Goal: Information Seeking & Learning: Learn about a topic

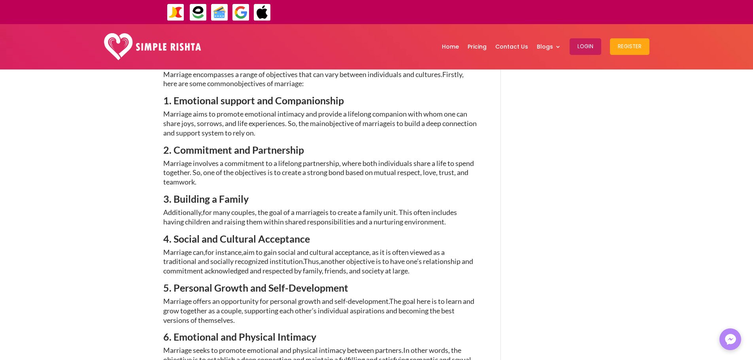
scroll to position [593, 0]
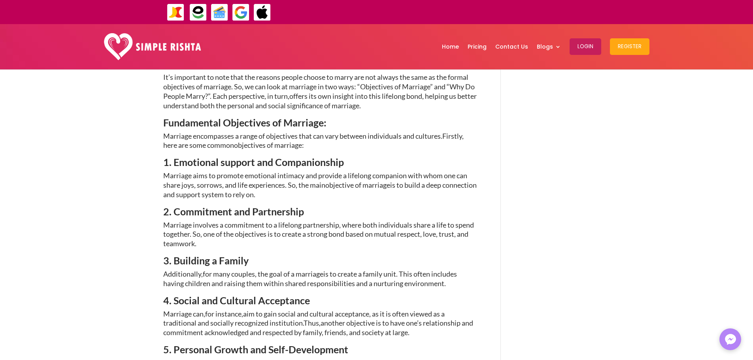
click at [275, 181] on span "is to build a deep connection and support system to rely on." at bounding box center [320, 190] width 314 height 18
click at [269, 171] on span "Marriage aims to promote emotional intimacy and provide a lifelong companion wi…" at bounding box center [315, 180] width 304 height 18
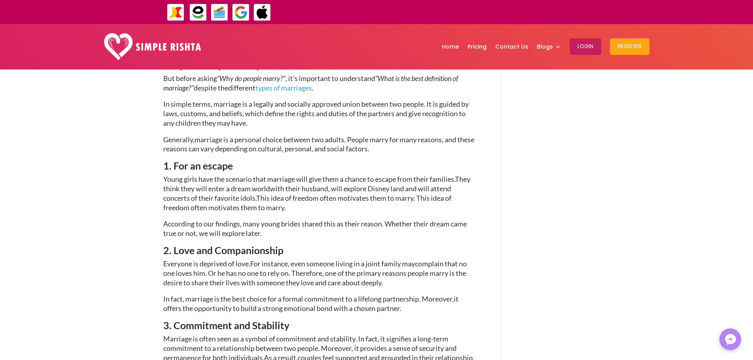
scroll to position [949, 0]
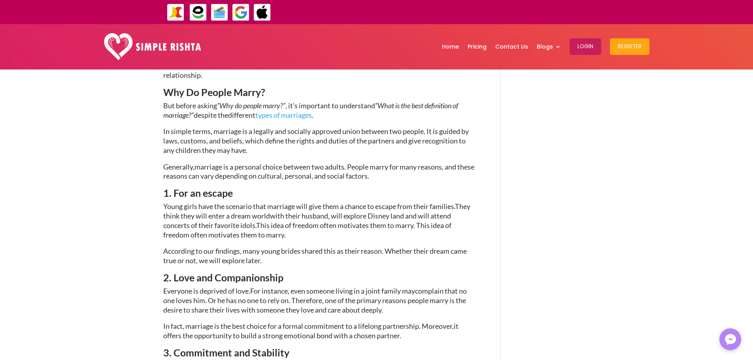
click at [252, 205] on span "They think they will enter a dream world" at bounding box center [316, 211] width 307 height 18
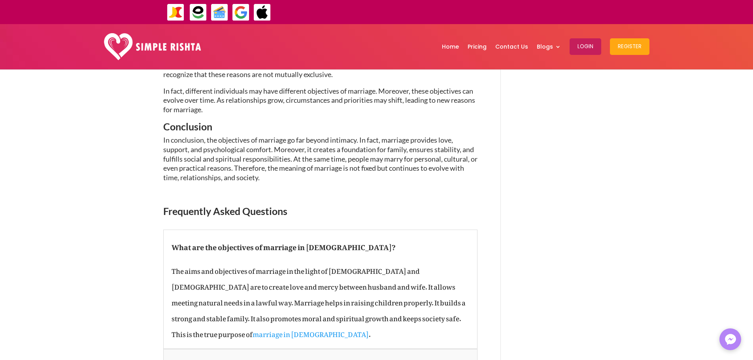
scroll to position [1543, 0]
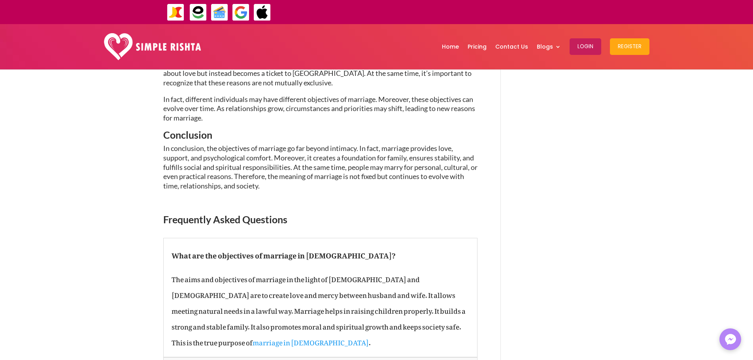
click at [305, 160] on span "In conclusion, the objectives of marriage go far beyond intimacy. In fact, marr…" at bounding box center [320, 167] width 314 height 46
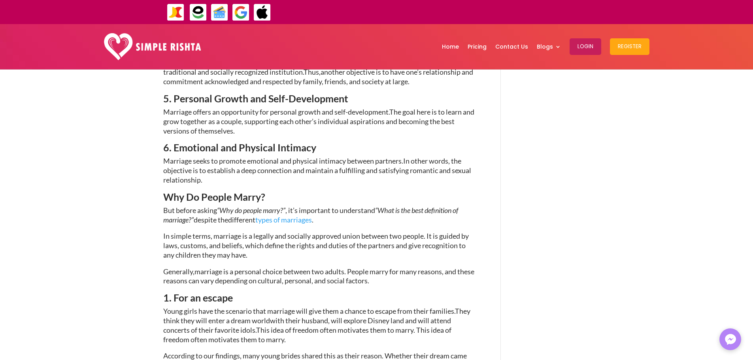
scroll to position [869, 0]
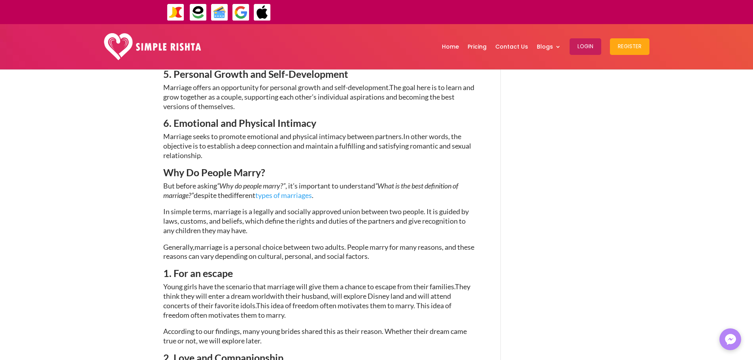
click at [239, 230] on p "In simple terms, marriage is a legally and socially approved union between two …" at bounding box center [320, 224] width 314 height 35
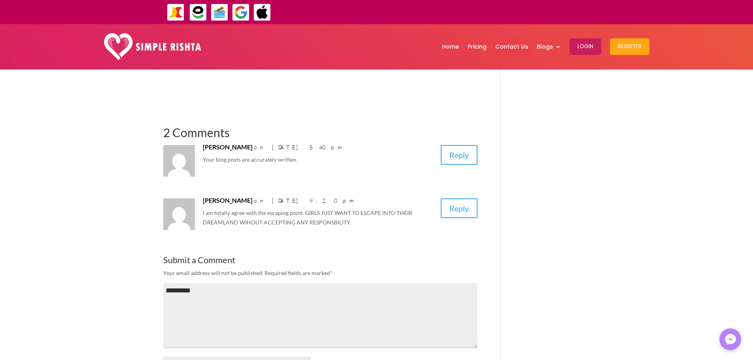
scroll to position [1976, 0]
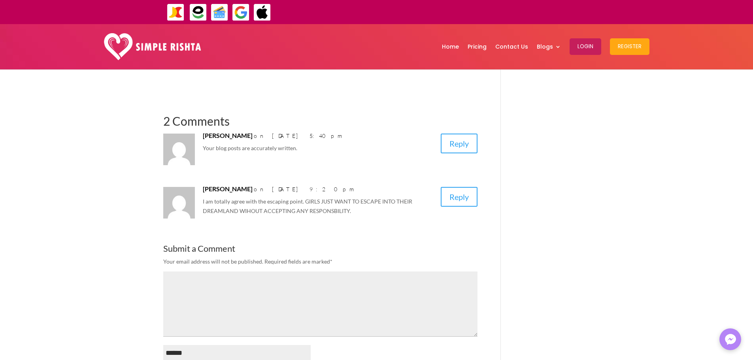
click at [180, 276] on textarea "Comment *" at bounding box center [320, 304] width 314 height 65
type textarea "*********"
click at [210, 244] on h3 "Submit a Comment Cancel reply" at bounding box center [320, 250] width 314 height 13
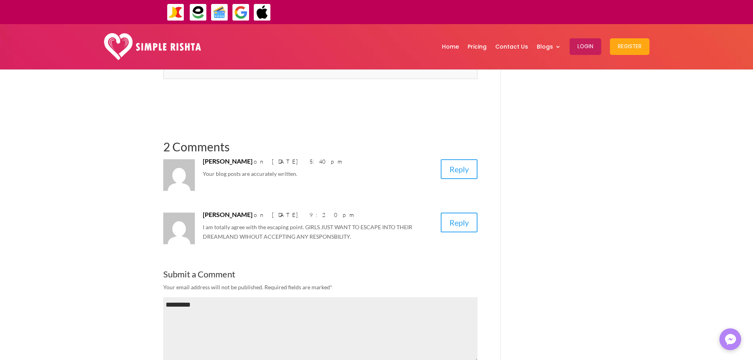
scroll to position [1937, 0]
